Goal: Task Accomplishment & Management: Complete application form

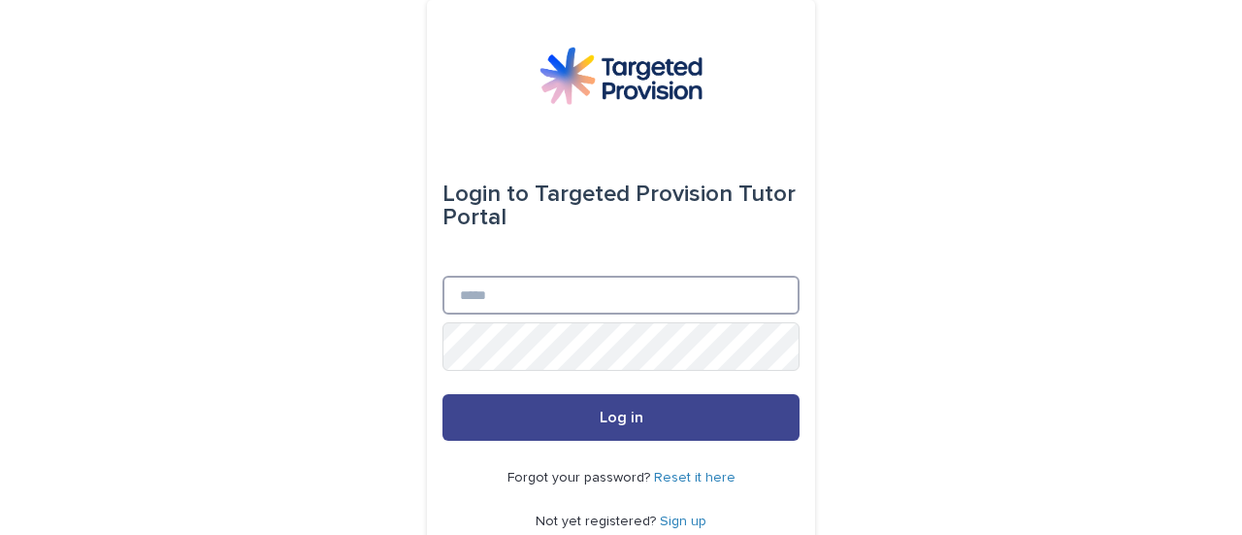
type input "**********"
click at [619, 425] on span "Log in" at bounding box center [622, 417] width 44 height 16
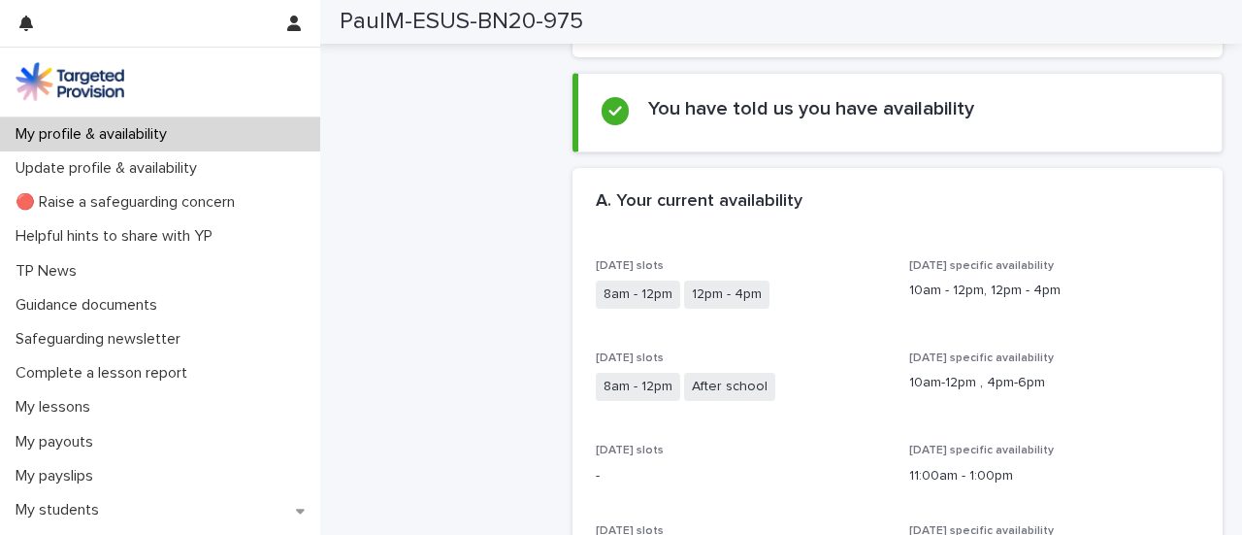
scroll to position [388, 0]
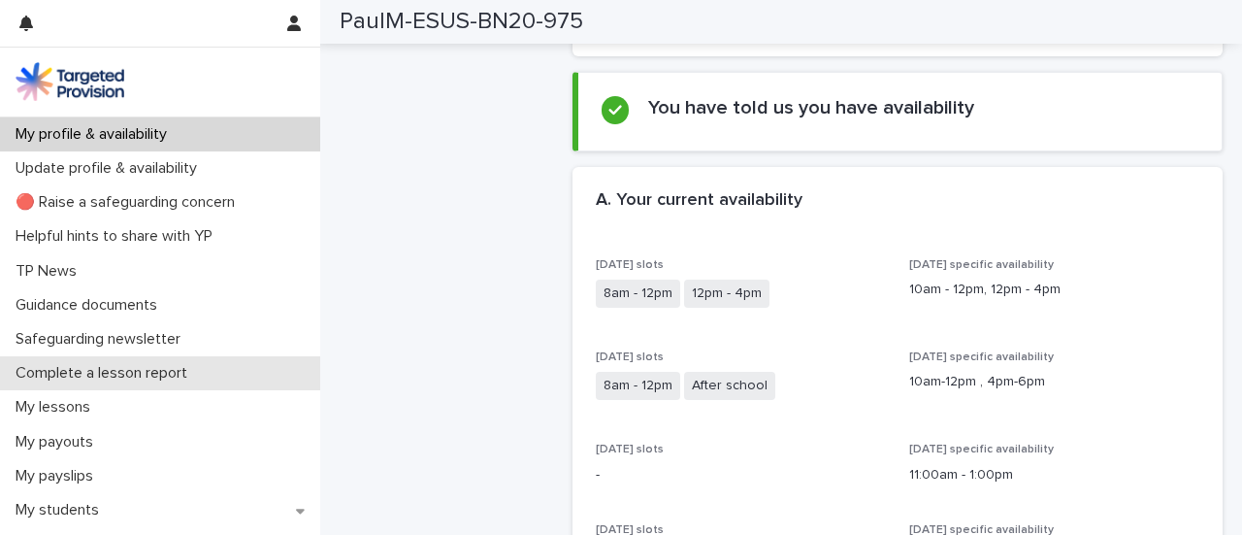
click at [192, 382] on p "Complete a lesson report" at bounding box center [105, 373] width 195 height 18
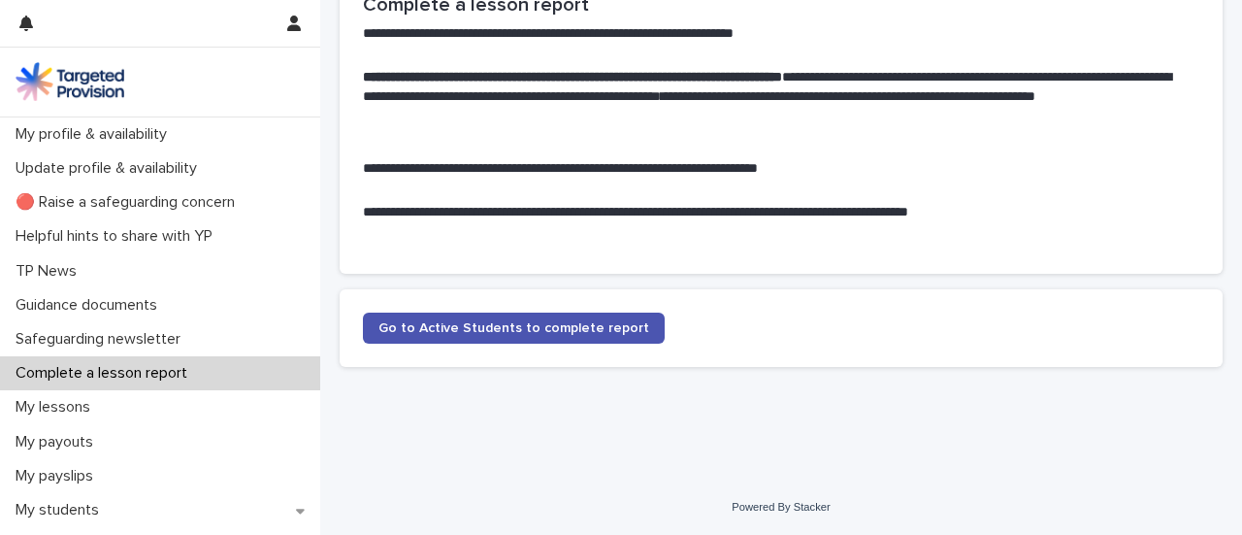
scroll to position [238, 0]
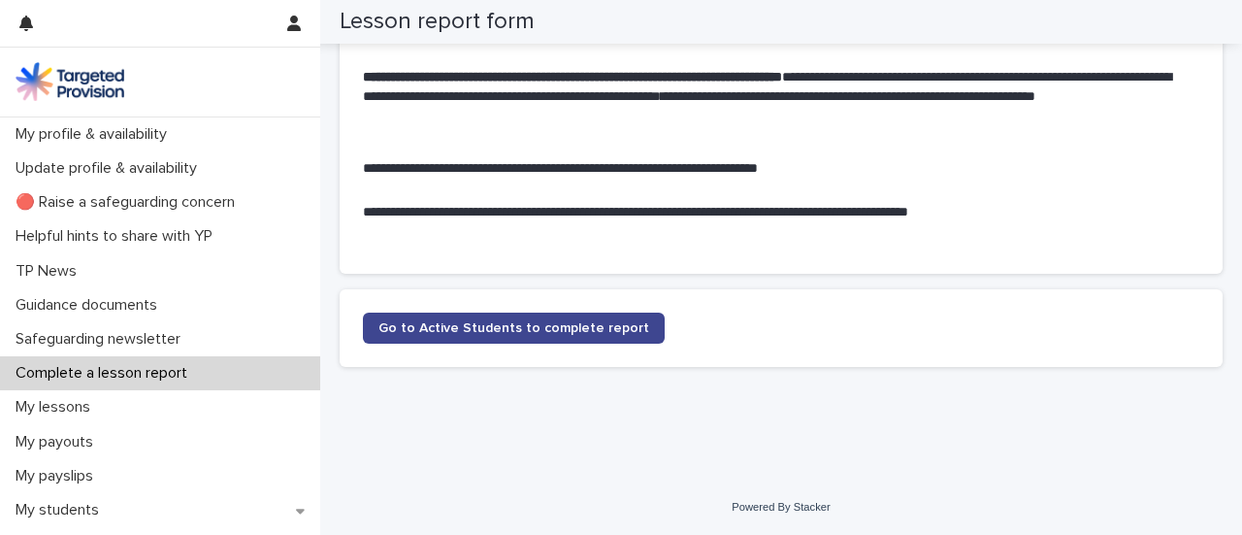
click at [617, 321] on span "Go to Active Students to complete report" at bounding box center [513, 328] width 271 height 14
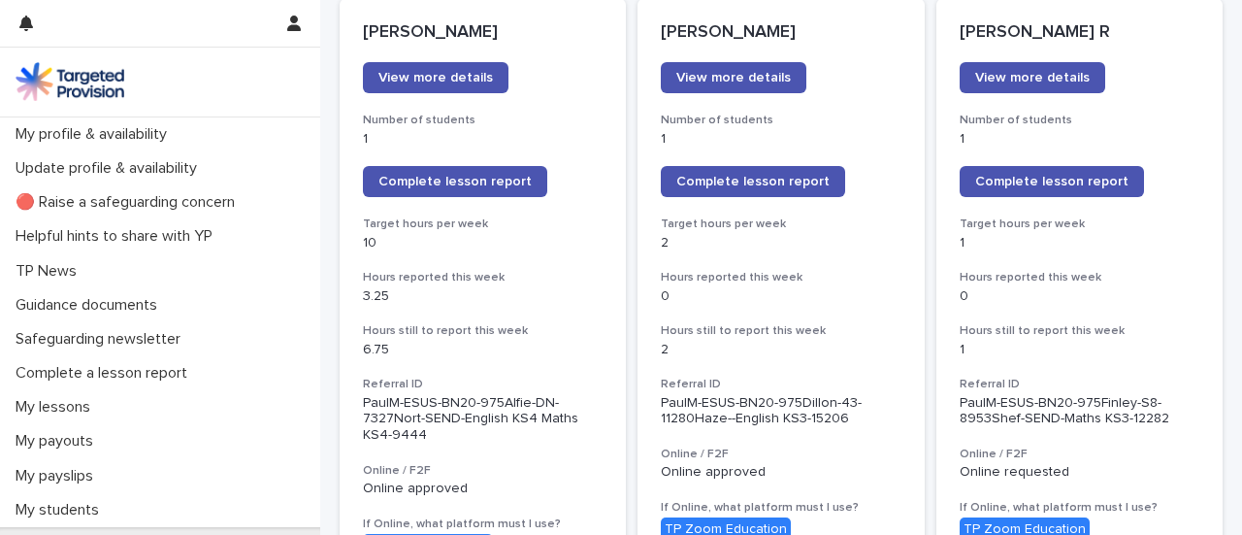
scroll to position [291, 0]
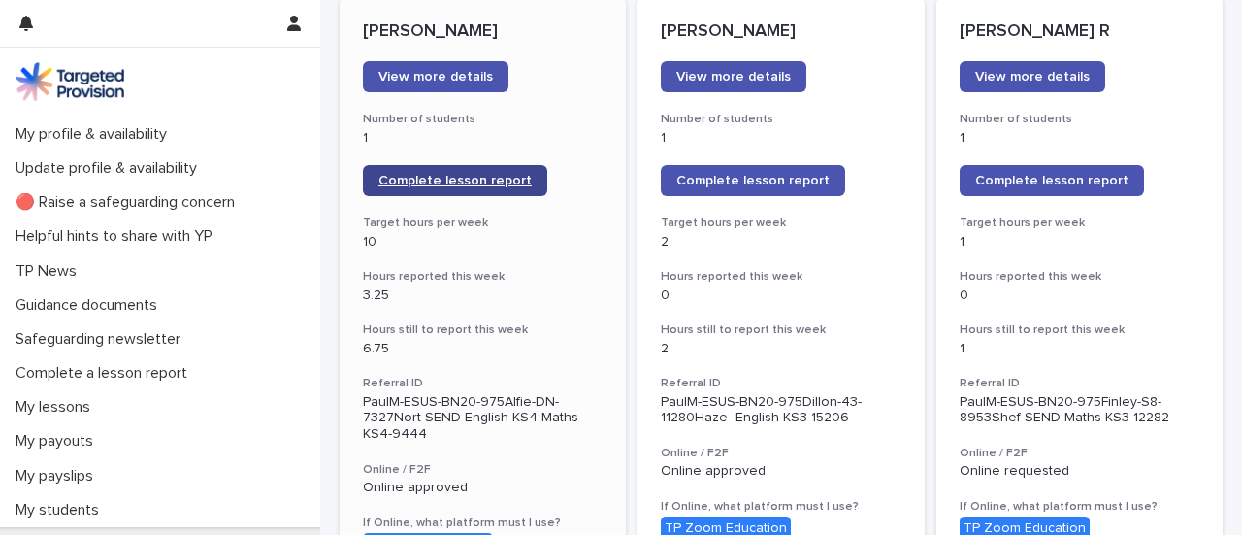
click at [527, 187] on span "Complete lesson report" at bounding box center [454, 181] width 153 height 14
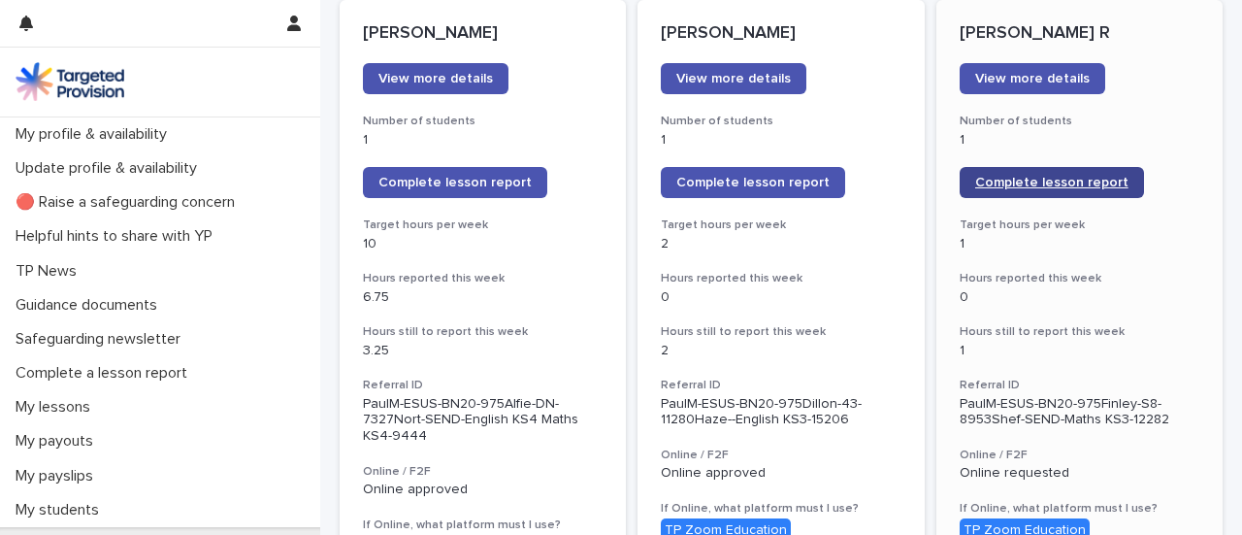
scroll to position [289, 0]
click at [1075, 198] on link "Complete lesson report" at bounding box center [1052, 182] width 184 height 31
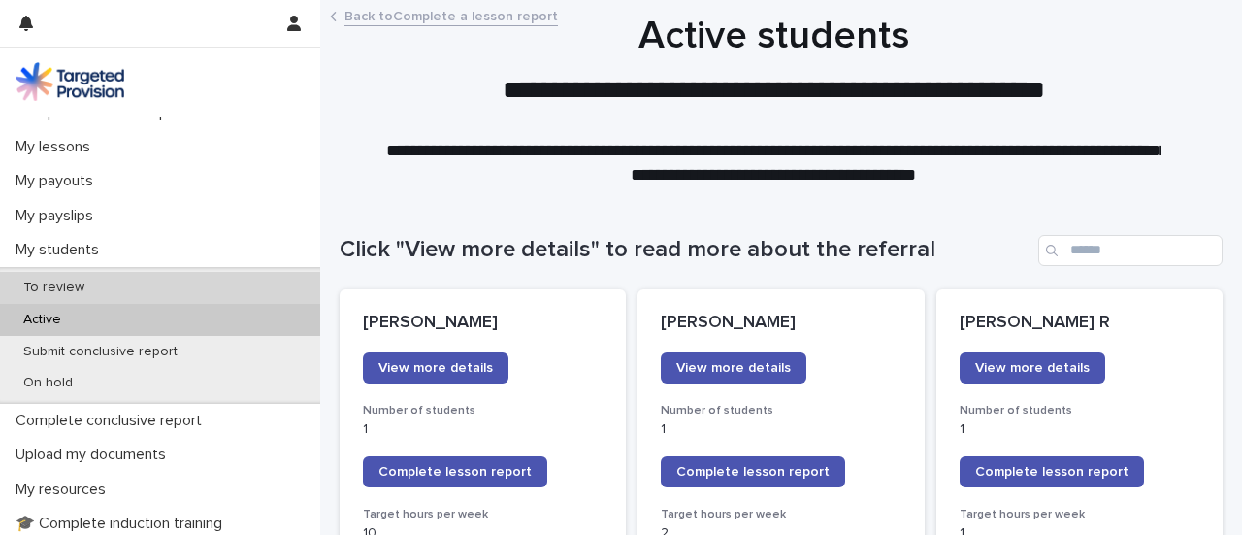
scroll to position [261, 0]
click at [147, 303] on div "To review" at bounding box center [160, 287] width 320 height 32
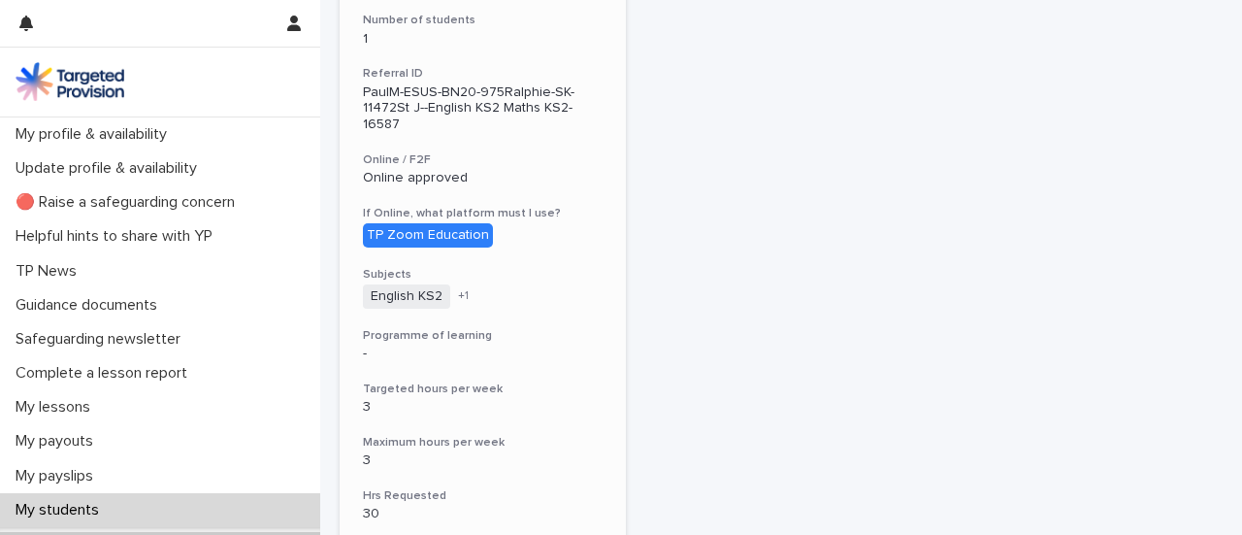
scroll to position [388, 0]
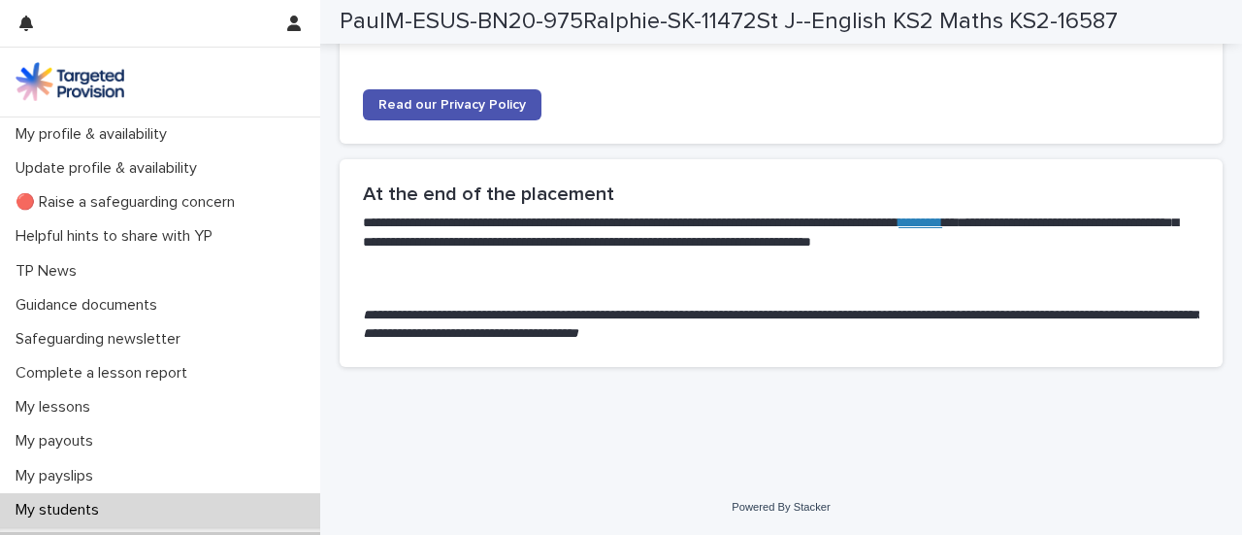
scroll to position [6301, 0]
